Goal: Information Seeking & Learning: Learn about a topic

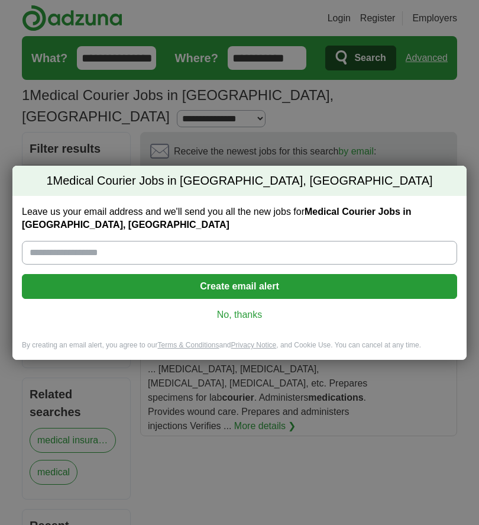
click at [243, 315] on link "No, thanks" at bounding box center [239, 314] width 416 height 13
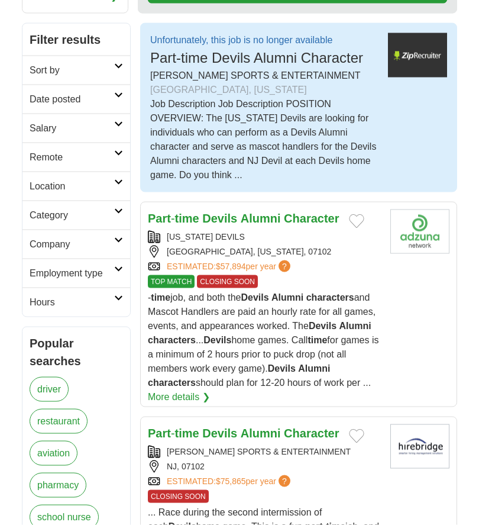
scroll to position [240, 0]
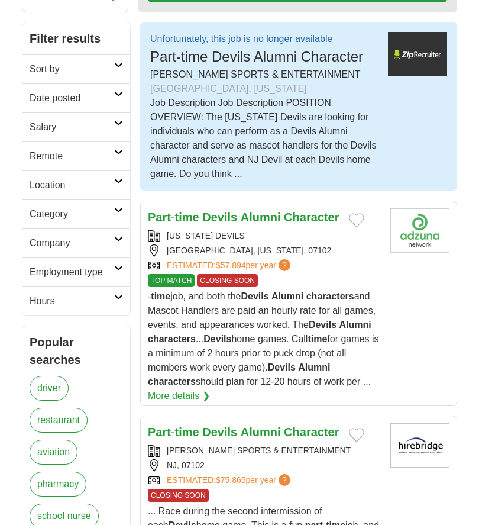
click at [172, 389] on link "More details ❯" at bounding box center [179, 396] width 62 height 14
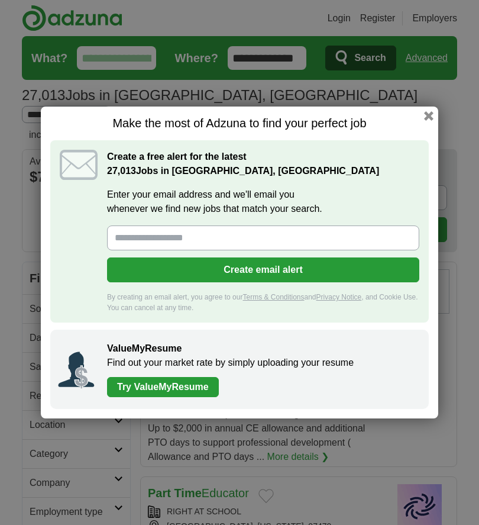
click at [426, 115] on button "button" at bounding box center [428, 115] width 9 height 9
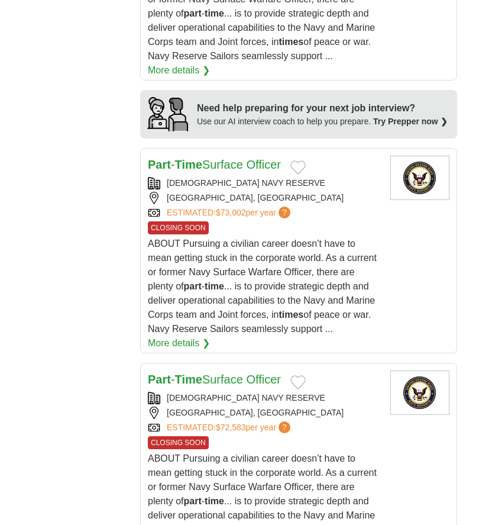
scroll to position [1464, 0]
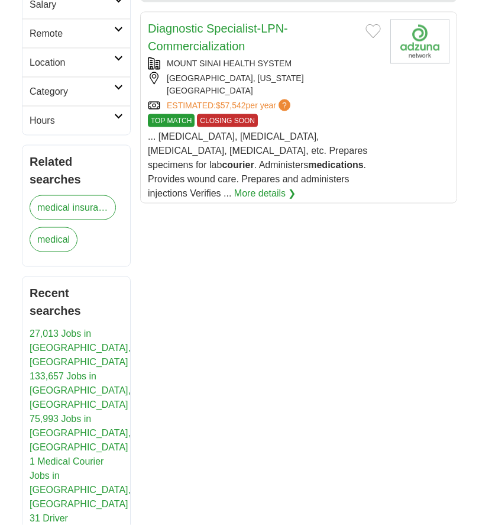
scroll to position [233, 0]
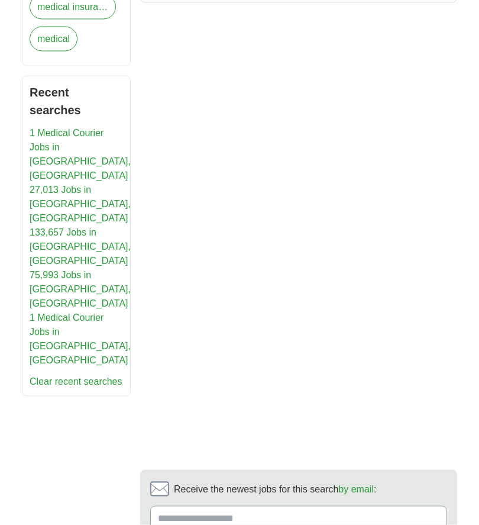
scroll to position [434, 0]
